Goal: Task Accomplishment & Management: Use online tool/utility

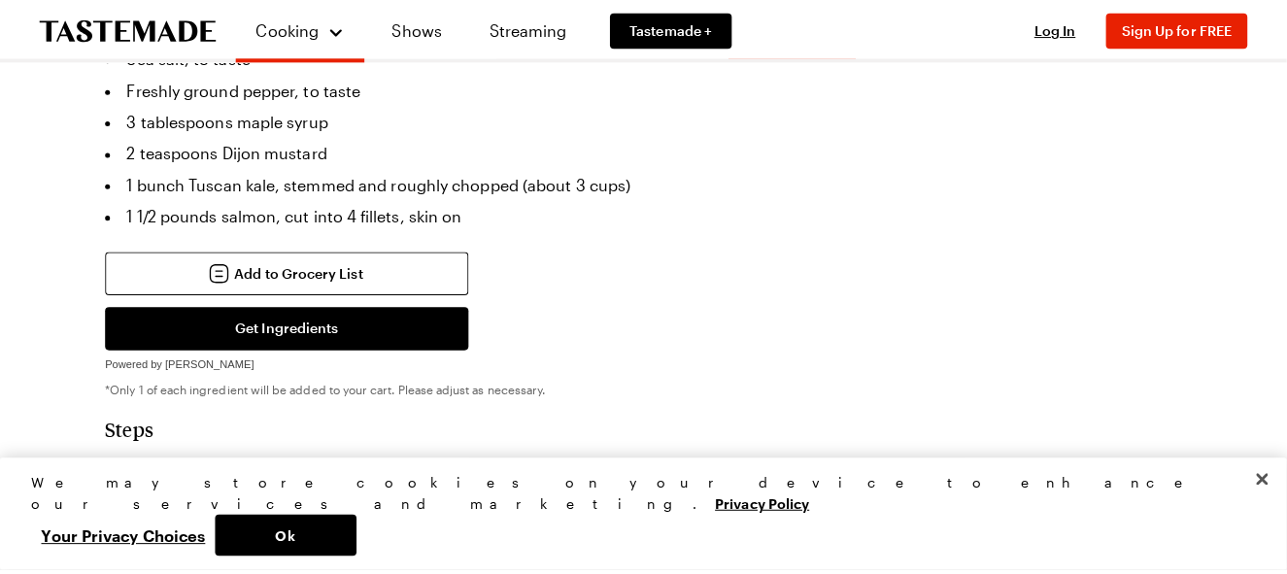
scroll to position [777, 0]
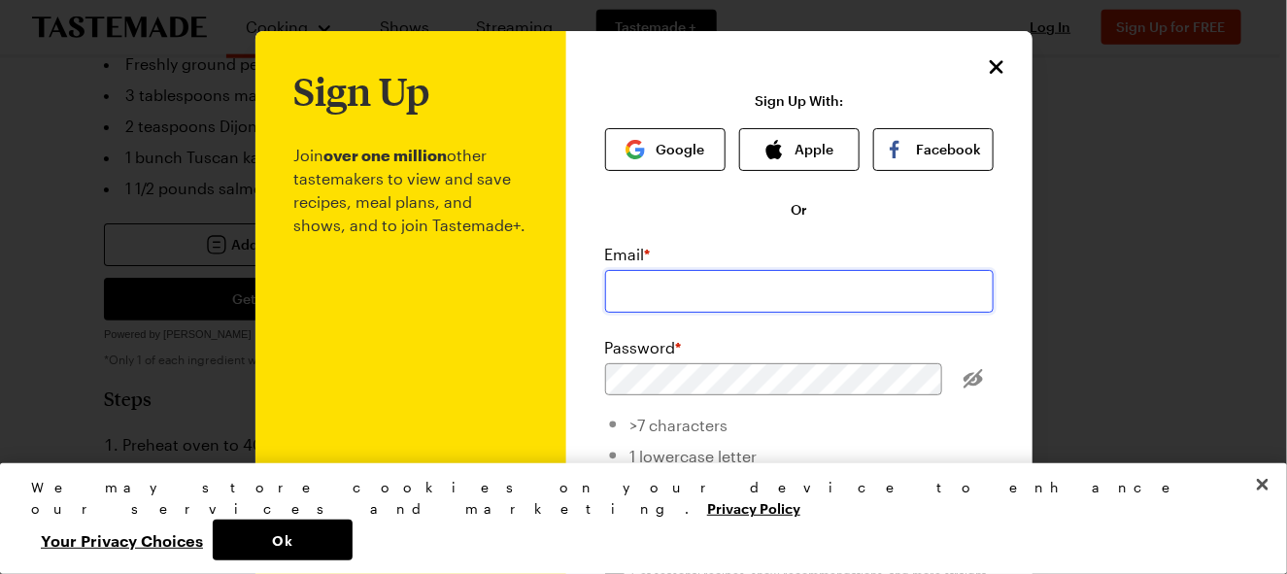
click at [669, 270] on input "email" at bounding box center [799, 291] width 389 height 43
type input "[EMAIL_ADDRESS][DOMAIN_NAME]"
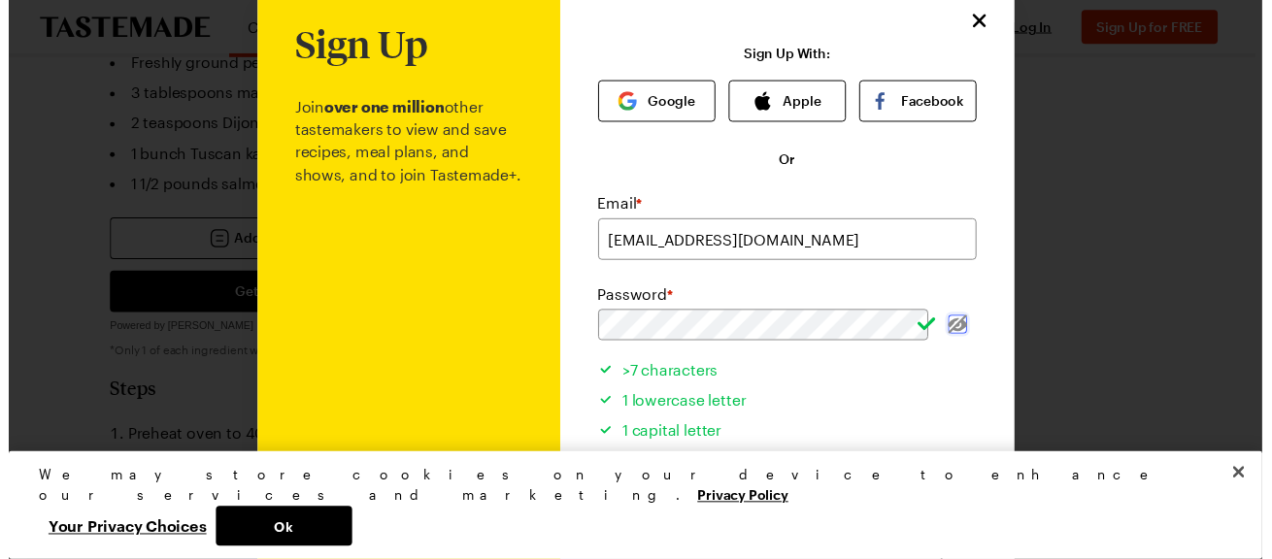
scroll to position [84, 0]
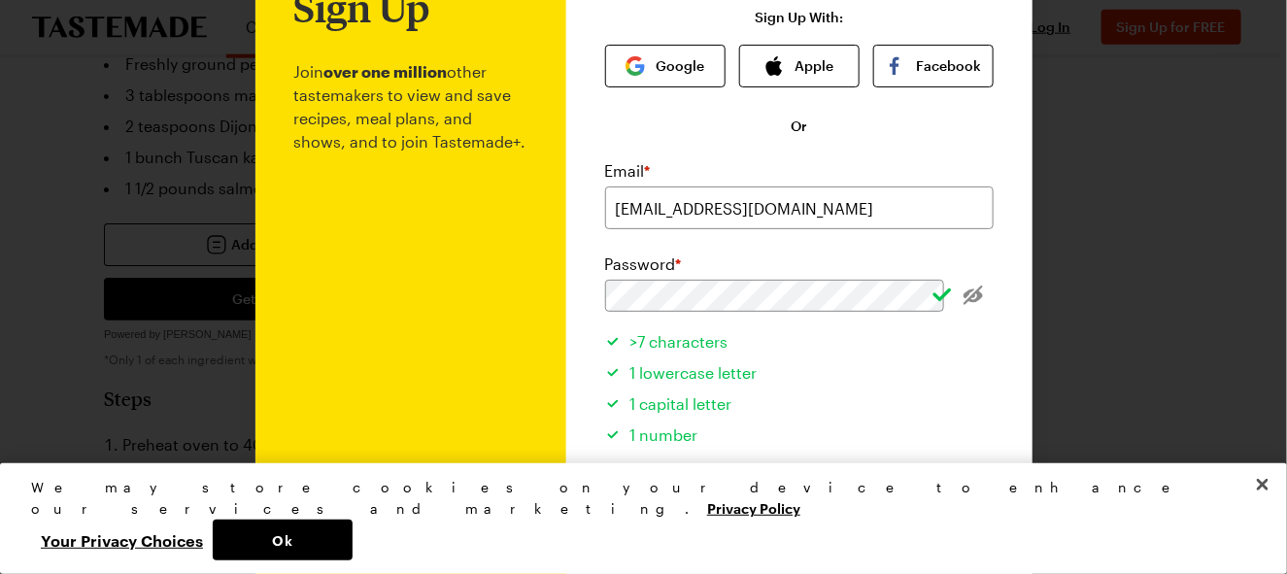
click at [605, 489] on input "Get seasonal recipes, show recommendations, and more straight to your inbox. Ge…" at bounding box center [614, 498] width 19 height 19
checkbox input "false"
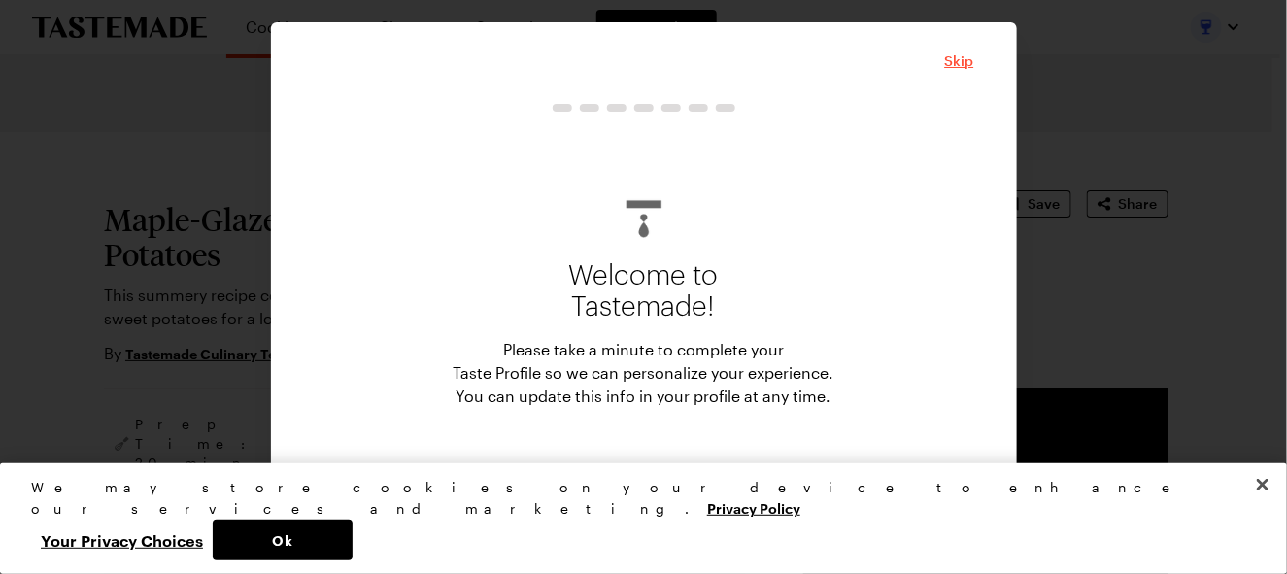
click at [945, 71] on span "Skip" at bounding box center [959, 60] width 29 height 19
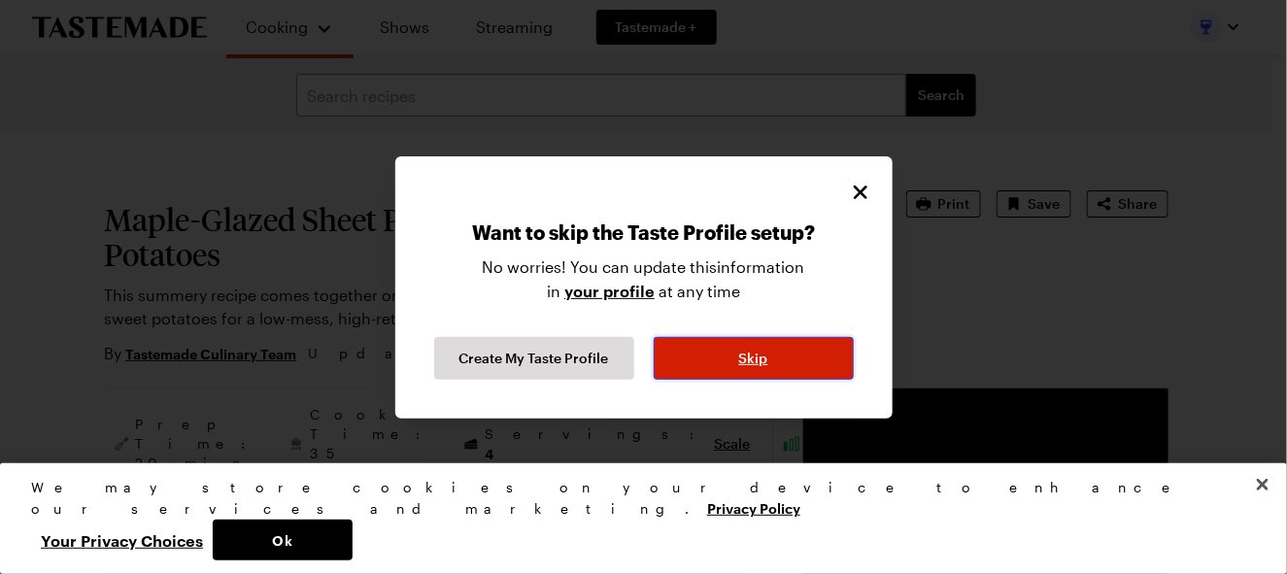
click at [726, 337] on button "Skip" at bounding box center [754, 358] width 200 height 43
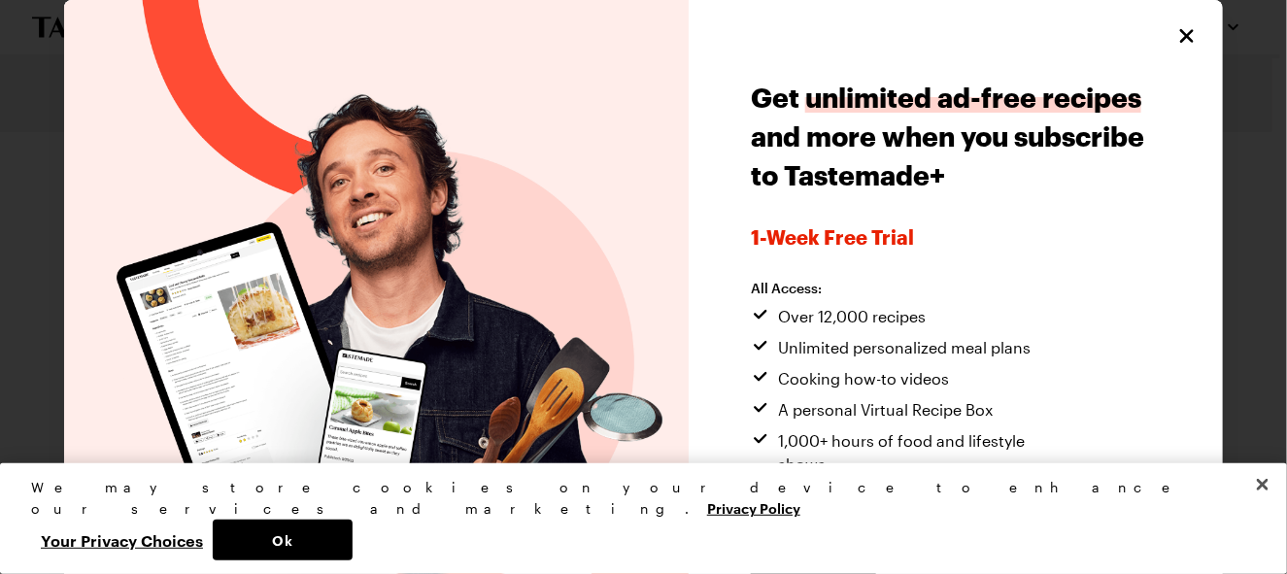
click at [1184, 52] on div "Get unlimited ad-free recipes and more when you subscribe to Tastemade+ 1-week …" at bounding box center [956, 354] width 534 height 709
type textarea "x"
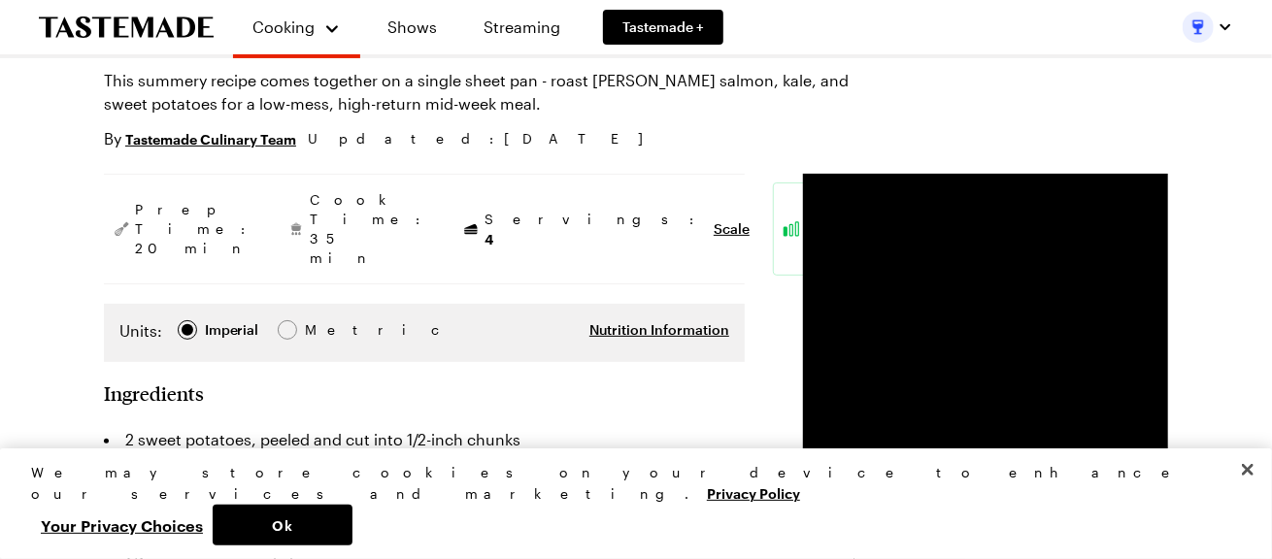
scroll to position [194, 0]
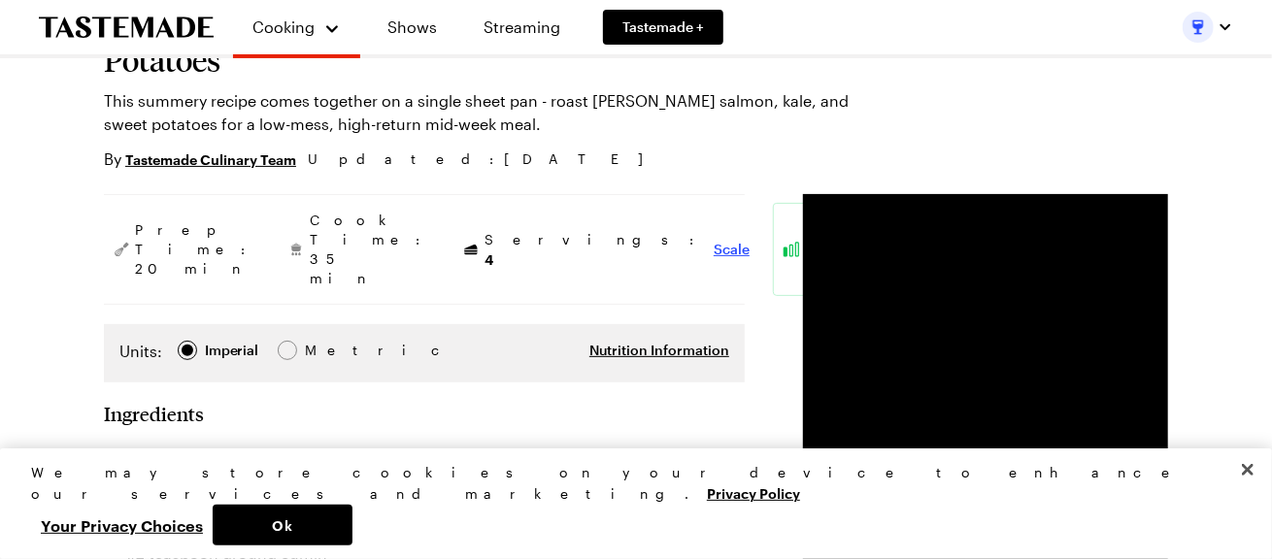
click at [714, 240] on span "Scale" at bounding box center [732, 249] width 36 height 19
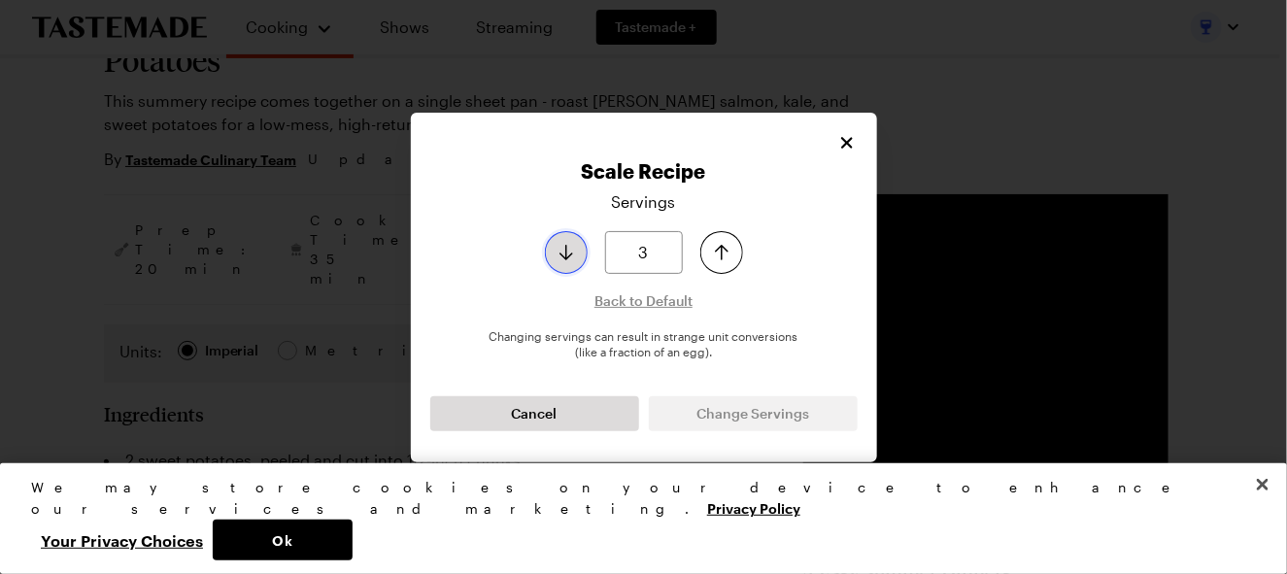
click at [573, 257] on icon "Decrease serving size by one" at bounding box center [566, 253] width 14 height 16
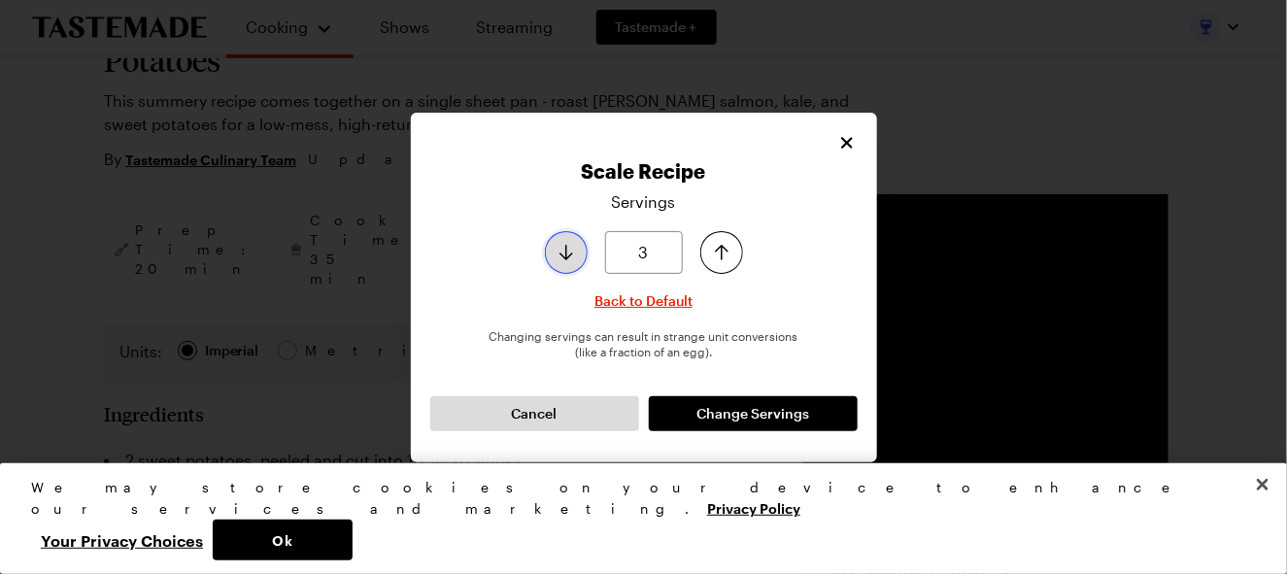
type input "2"
click at [573, 257] on icon "Decrease serving size by one" at bounding box center [566, 253] width 14 height 16
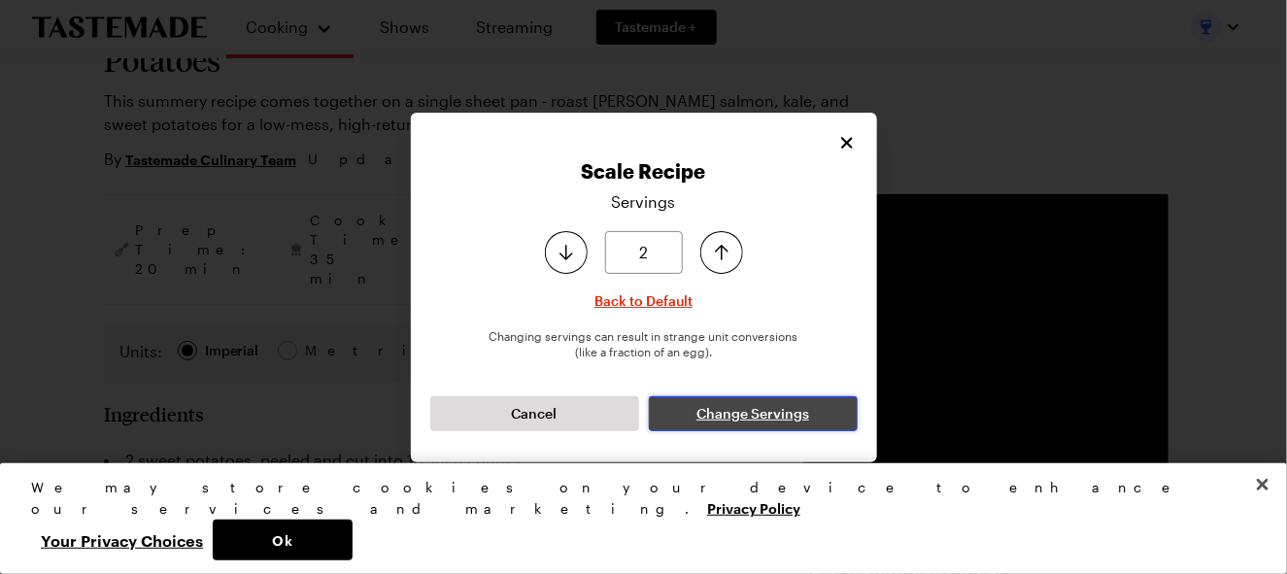
click at [725, 404] on span "Change Servings" at bounding box center [752, 413] width 113 height 19
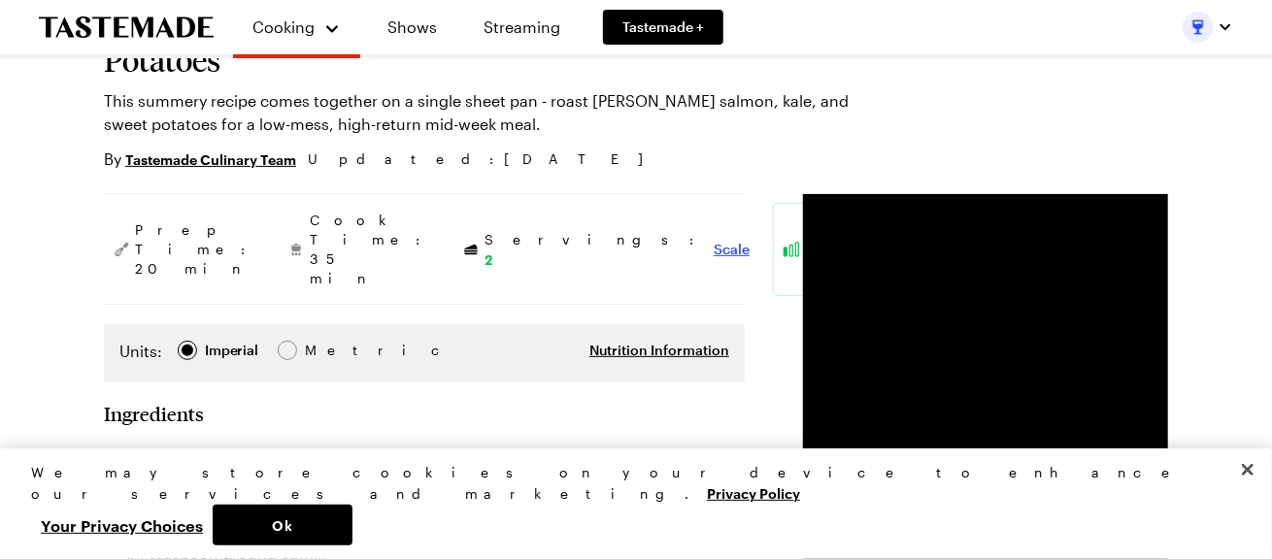
type textarea "x"
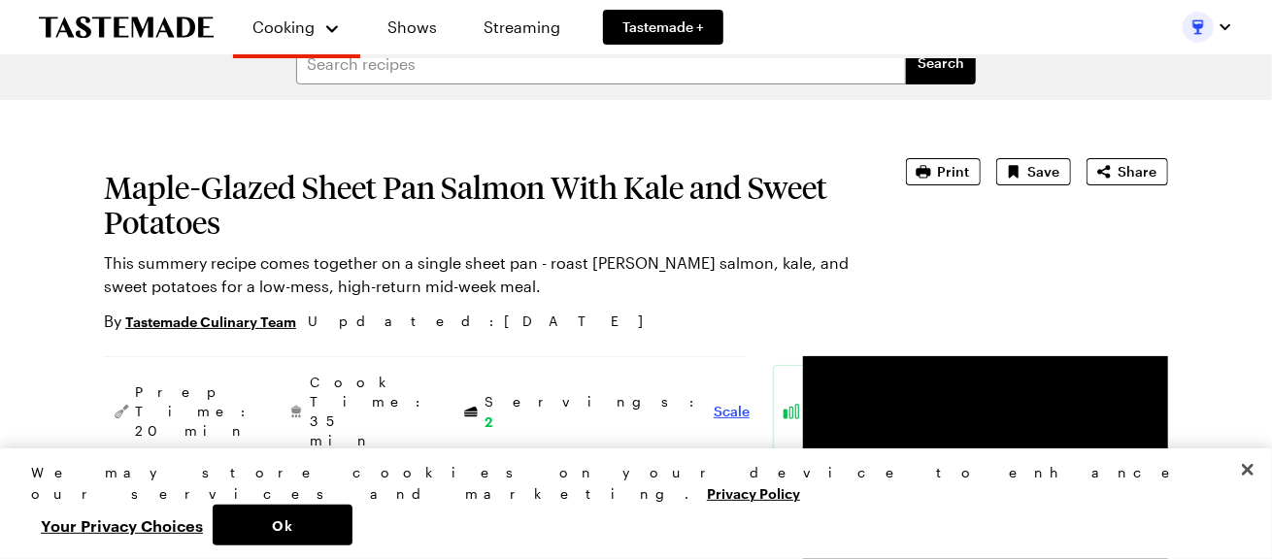
scroll to position [0, 0]
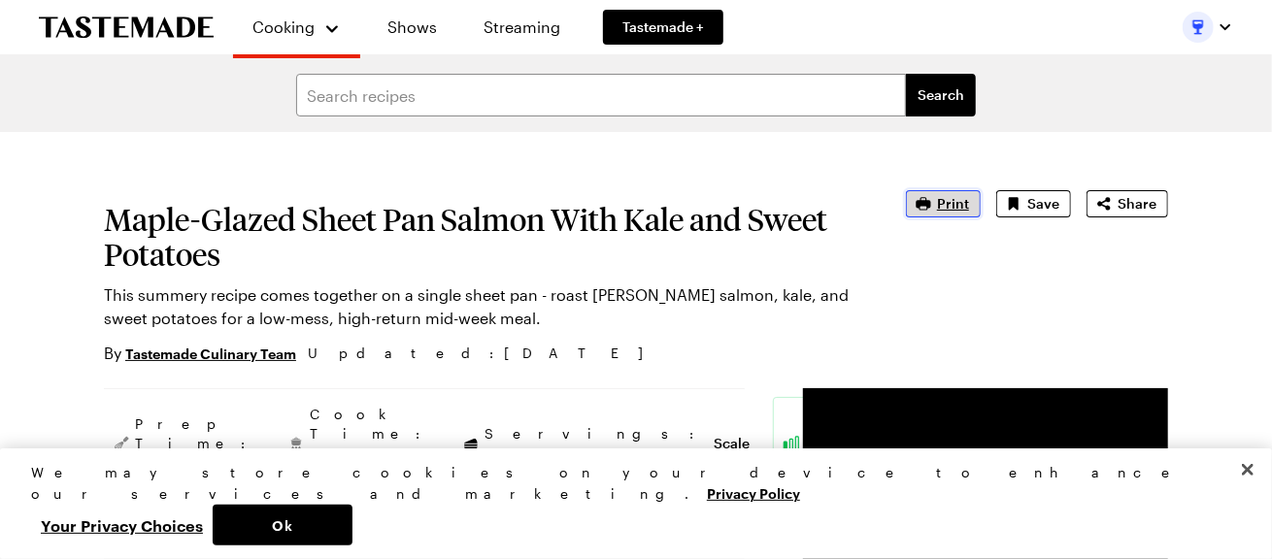
click at [969, 194] on span "Print" at bounding box center [953, 203] width 32 height 19
